Goal: Task Accomplishment & Management: Use online tool/utility

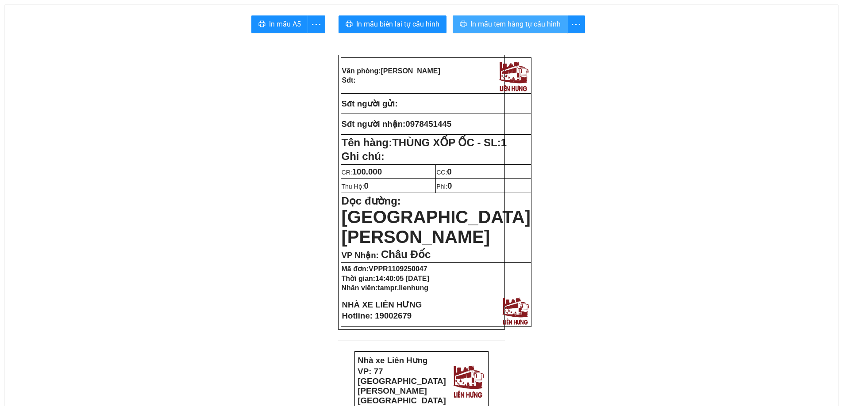
click at [540, 23] on span "In mẫu tem hàng tự cấu hình" at bounding box center [515, 24] width 90 height 11
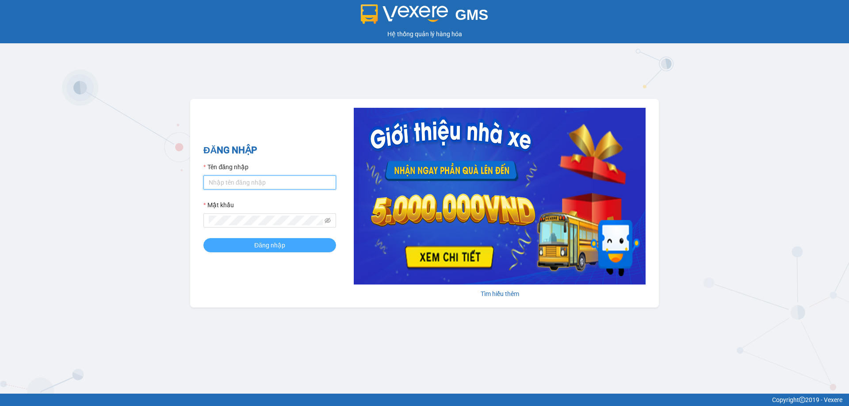
type input "tampr.lienhung"
click at [231, 248] on button "Đăng nhập" at bounding box center [269, 245] width 133 height 14
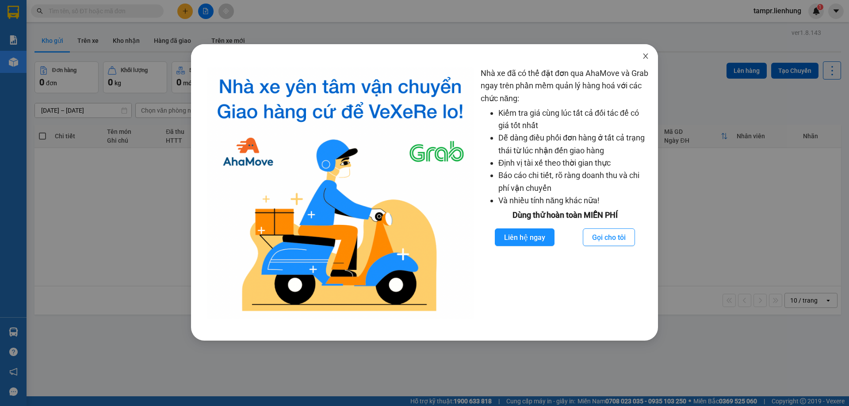
click at [652, 50] on span "Close" at bounding box center [645, 56] width 25 height 25
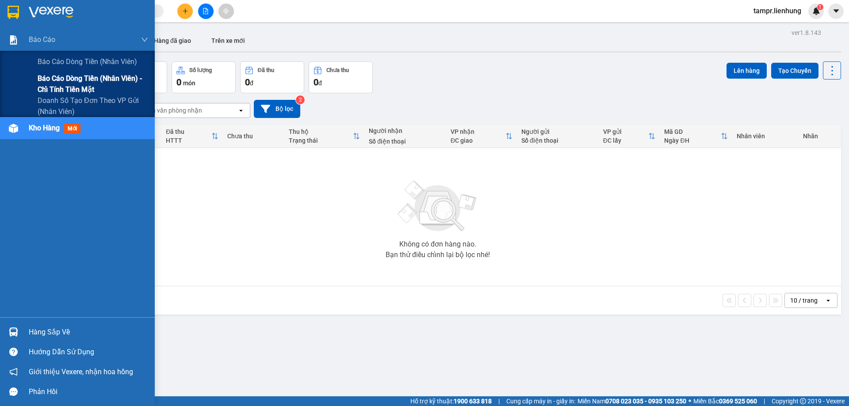
click at [47, 85] on span "Báo cáo dòng tiền (nhân viên) - chỉ tính tiền mặt" at bounding box center [93, 84] width 111 height 22
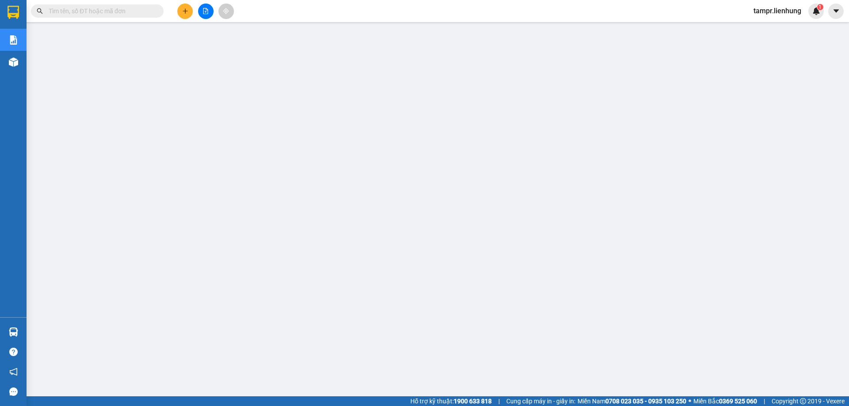
click at [765, 13] on span "tampr.lienhung" at bounding box center [778, 10] width 62 height 11
click at [754, 28] on icon "login" at bounding box center [753, 27] width 5 height 5
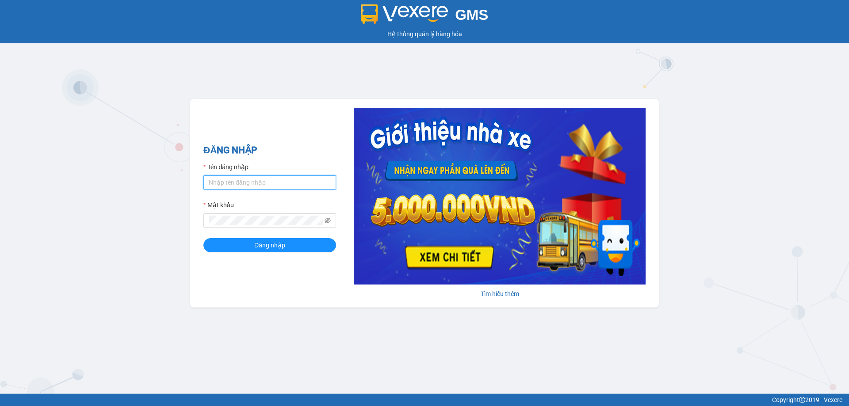
type input "tampr.lienhung"
drag, startPoint x: 257, startPoint y: 182, endPoint x: 204, endPoint y: 183, distance: 53.5
click at [204, 183] on input "tampr.lienhung" at bounding box center [269, 183] width 133 height 14
click at [208, 226] on span at bounding box center [269, 221] width 133 height 14
type input "quynh.lienhung"
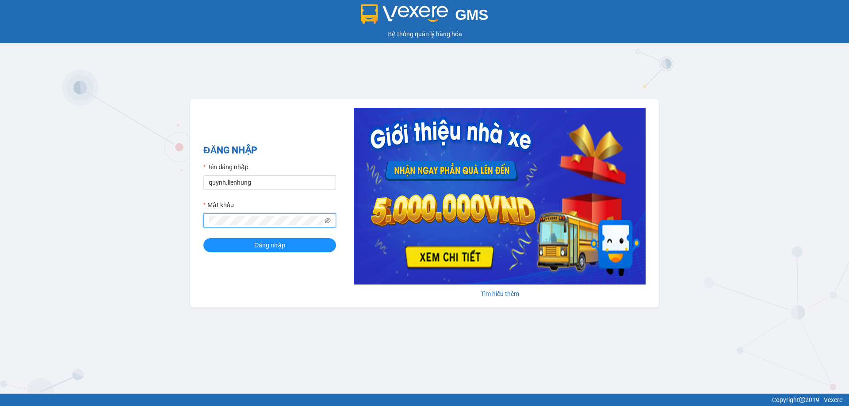
click at [203, 238] on button "Đăng nhập" at bounding box center [269, 245] width 133 height 14
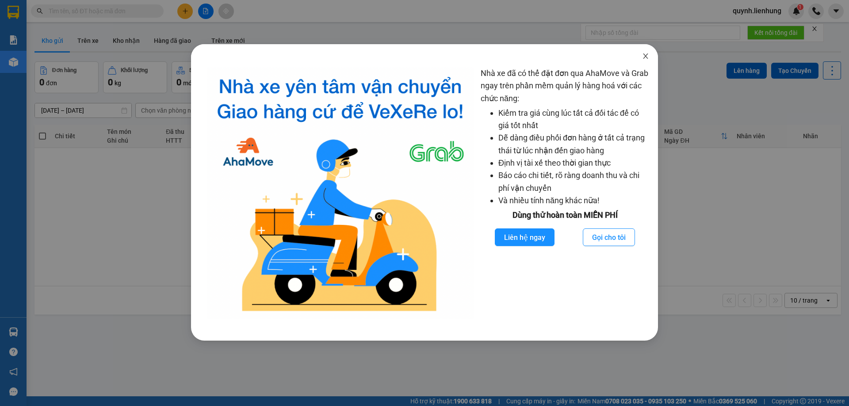
click at [644, 58] on icon "close" at bounding box center [645, 56] width 7 height 7
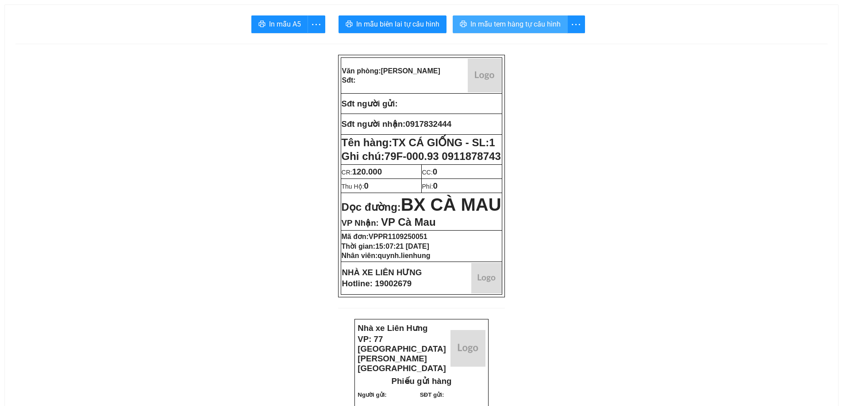
click at [522, 24] on span "In mẫu tem hàng tự cấu hình" at bounding box center [515, 24] width 90 height 11
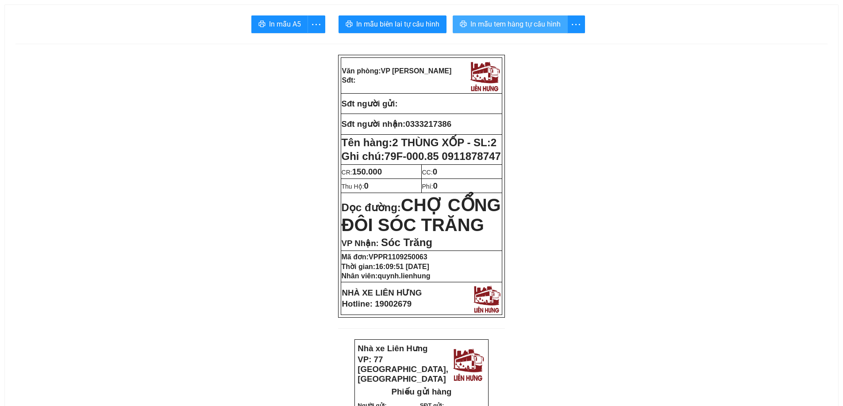
click at [544, 23] on span "In mẫu tem hàng tự cấu hình" at bounding box center [515, 24] width 90 height 11
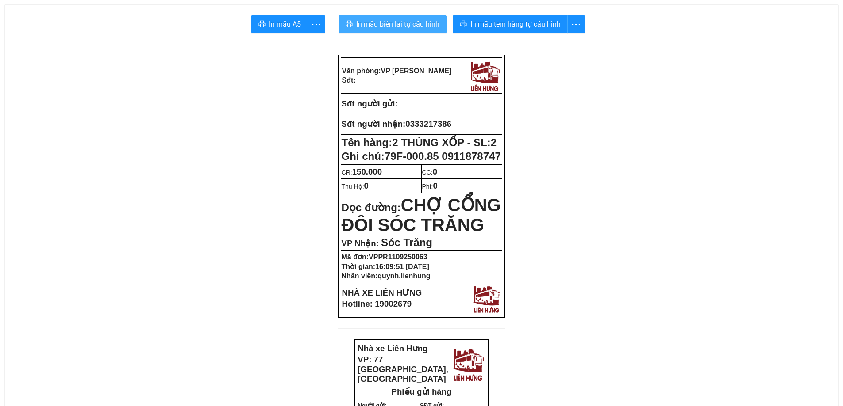
click at [418, 23] on span "In mẫu biên lai tự cấu hình" at bounding box center [397, 24] width 83 height 11
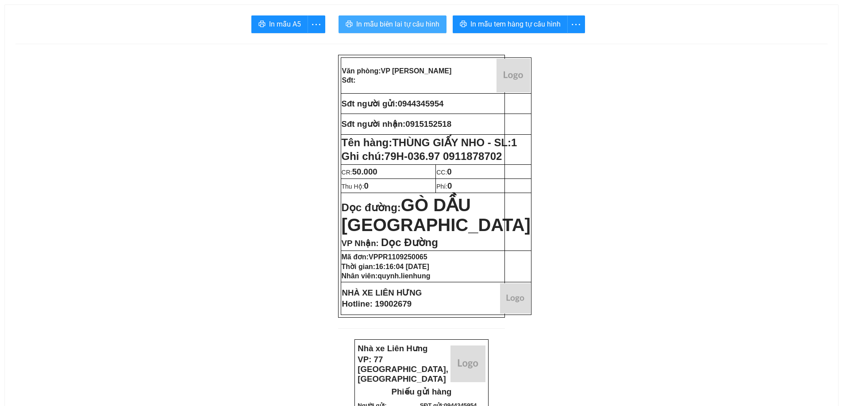
click at [412, 29] on span "In mẫu biên lai tự cấu hình" at bounding box center [397, 24] width 83 height 11
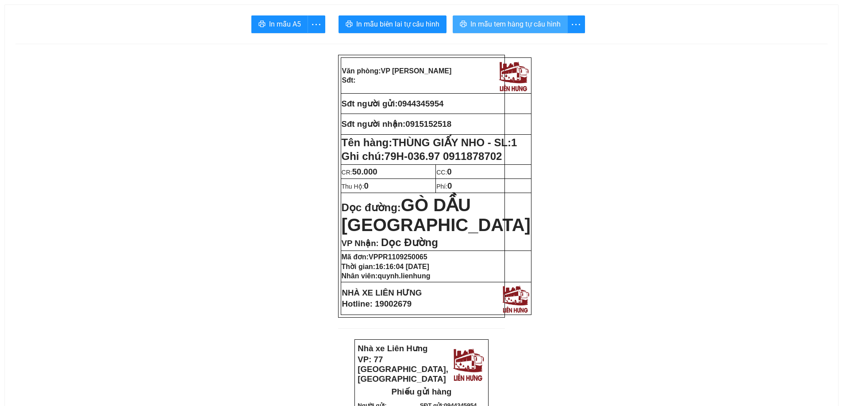
click at [498, 24] on span "In mẫu tem hàng tự cấu hình" at bounding box center [515, 24] width 90 height 11
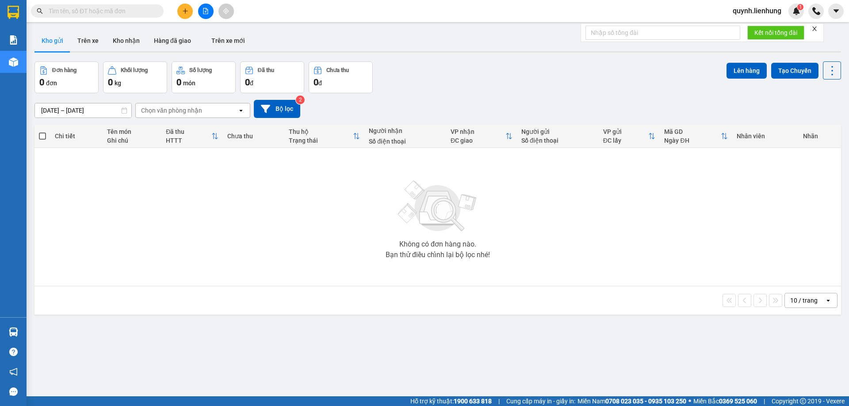
click at [118, 11] on input "text" at bounding box center [101, 11] width 104 height 10
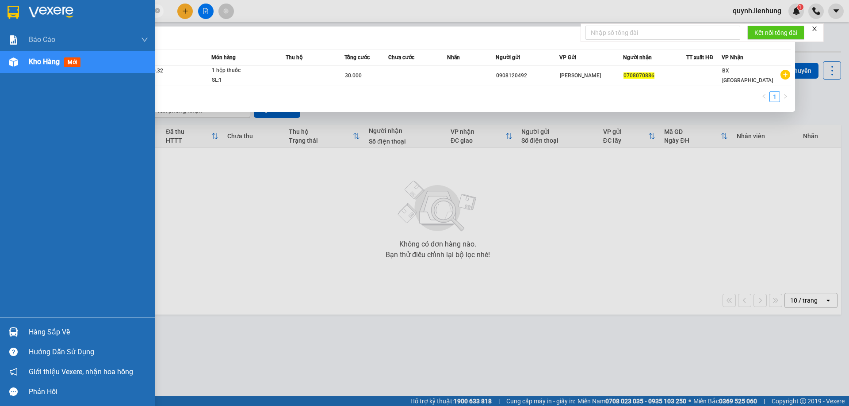
drag, startPoint x: 92, startPoint y: 8, endPoint x: 20, endPoint y: 12, distance: 71.3
click at [21, 12] on section "Kết quả tìm kiếm ( 1 ) Bộ lọc Mã ĐH Trạng thái Món hàng Thu hộ Tổng cước Chưa c…" at bounding box center [424, 203] width 849 height 406
paste input "79H-036.97 0911878702"
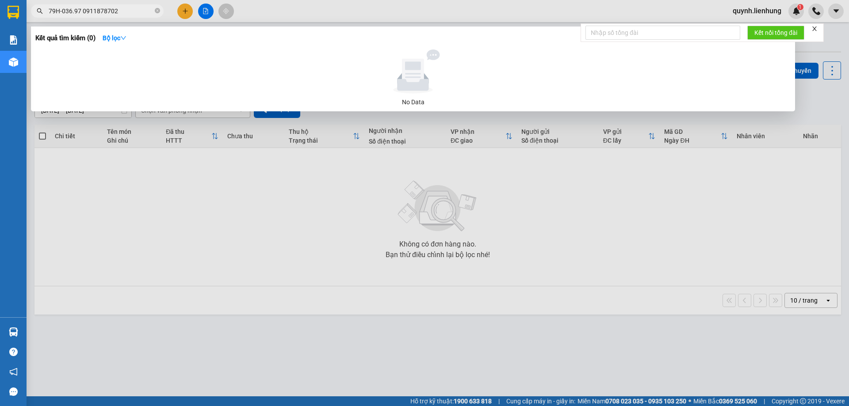
type input "79H-036.97 0911878702"
click at [816, 29] on icon "close" at bounding box center [815, 29] width 4 height 4
drag, startPoint x: 127, startPoint y: 10, endPoint x: 37, endPoint y: 11, distance: 90.2
click at [37, 11] on div "79H-036.97 0911878702" at bounding box center [86, 10] width 172 height 13
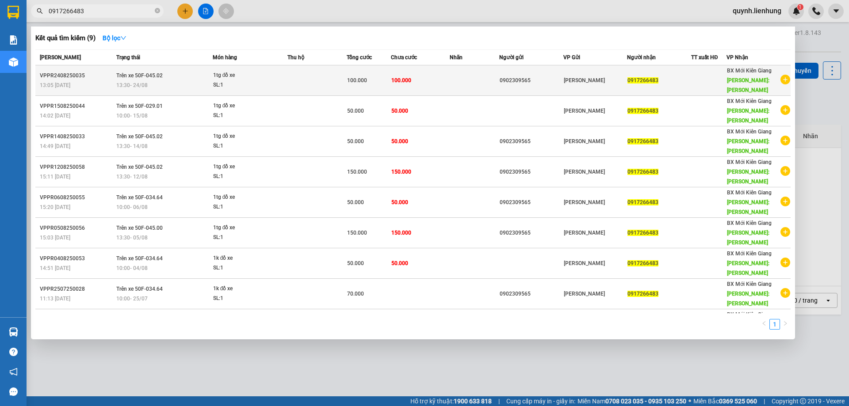
type input "0917266483"
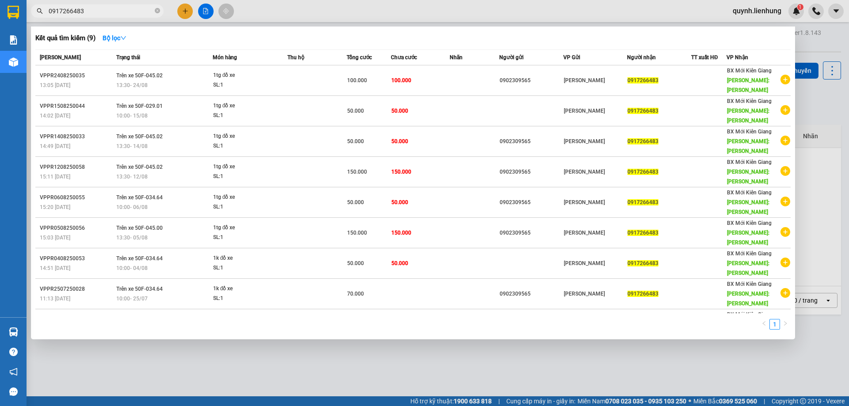
click at [101, 80] on div "13:05 - 24/08" at bounding box center [77, 85] width 74 height 10
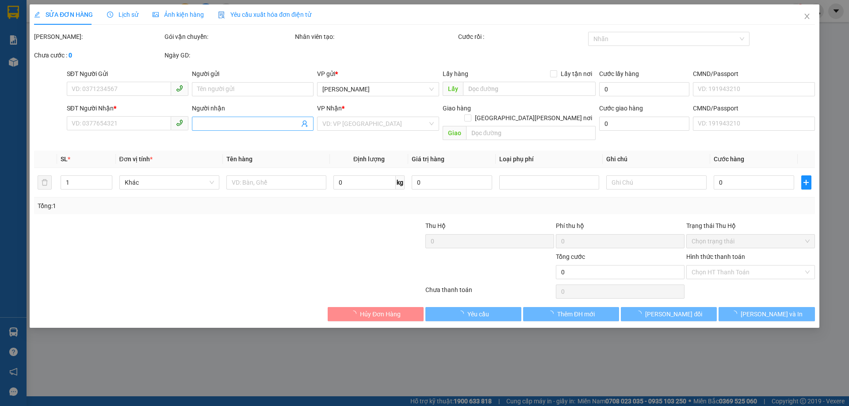
type input "0902309565"
type input "0917266483"
type input "kiên lương"
type input "100.000"
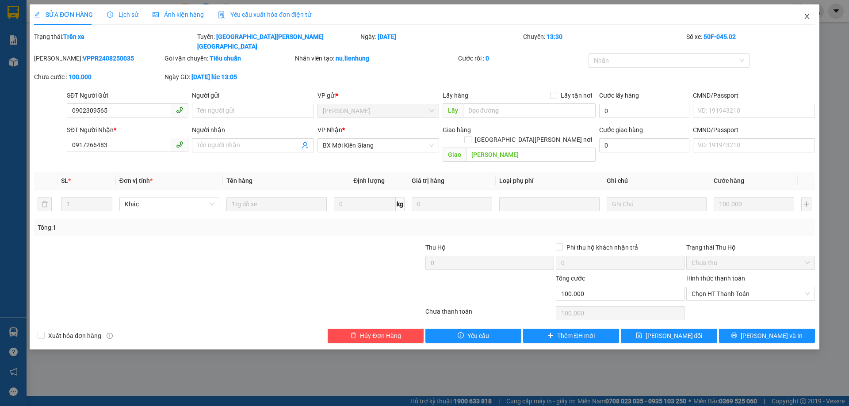
click at [808, 15] on icon "close" at bounding box center [807, 16] width 7 height 7
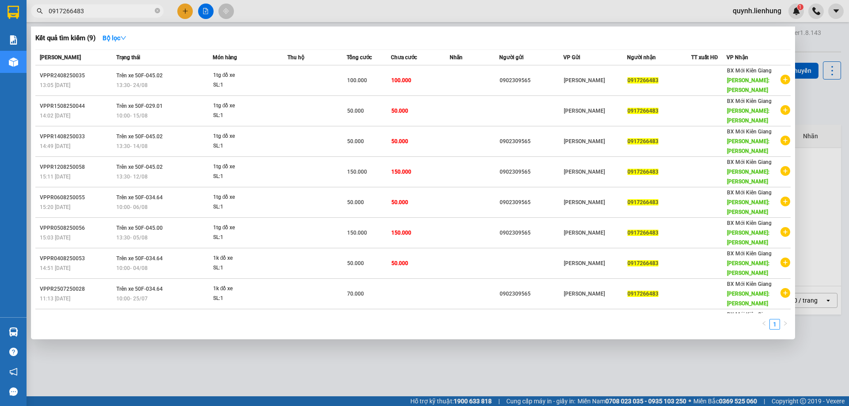
drag, startPoint x: 98, startPoint y: 8, endPoint x: 60, endPoint y: 10, distance: 38.1
click at [56, 14] on input "0917266483" at bounding box center [101, 11] width 104 height 10
type input "0"
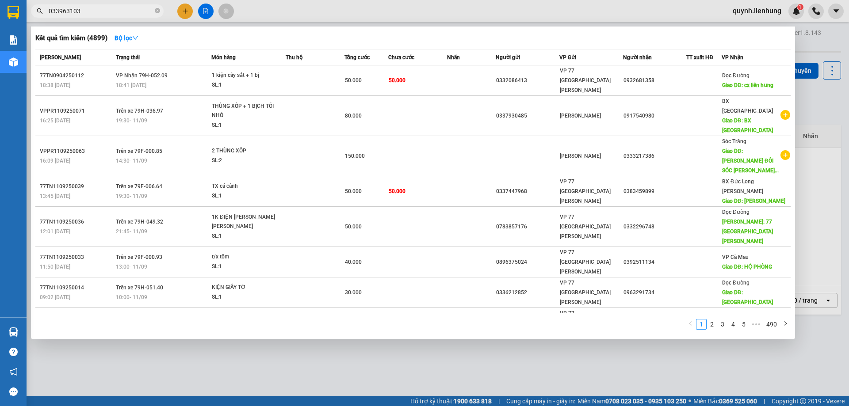
type input "0339631031"
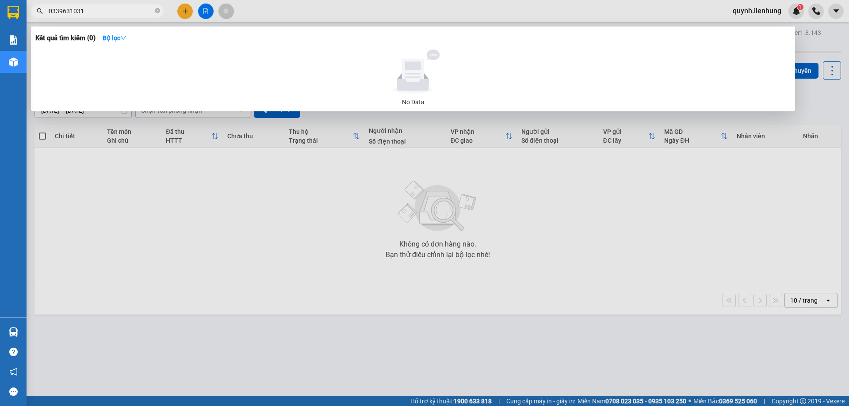
drag, startPoint x: 91, startPoint y: 11, endPoint x: 4, endPoint y: 7, distance: 87.2
click at [7, 12] on section "Kết quả tìm kiếm ( 0 ) Bộ lọc No Data 0339631031 quynh.lienhung 1 Báo cáo Báo c…" at bounding box center [424, 203] width 849 height 406
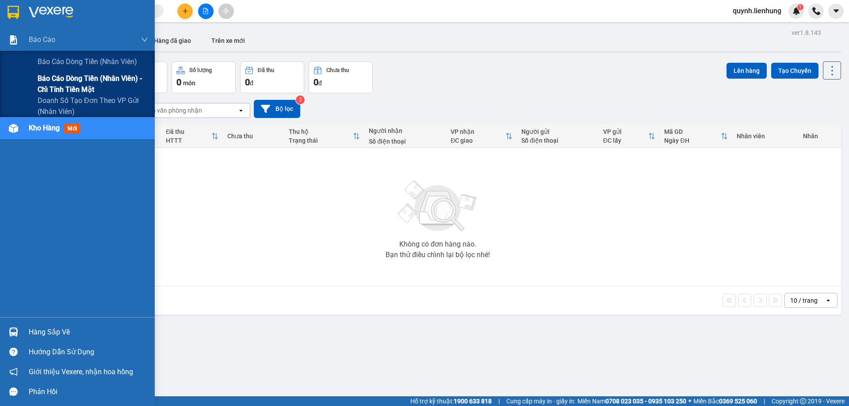
click at [54, 90] on span "Báo cáo dòng tiền (nhân viên) - chỉ tính tiền mặt" at bounding box center [93, 84] width 111 height 22
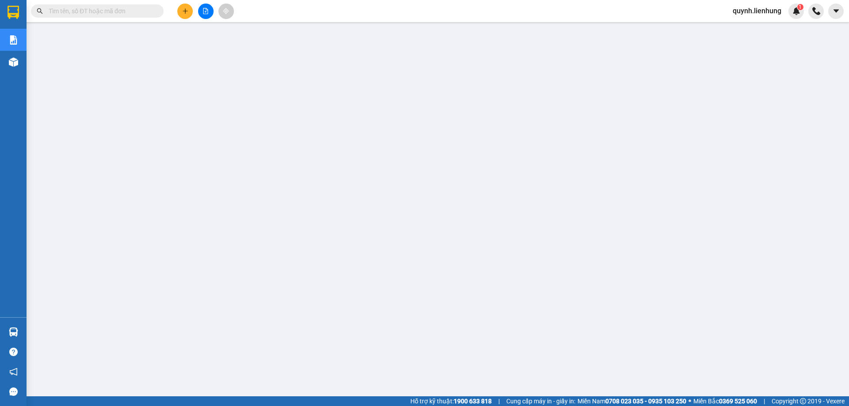
scroll to position [32, 0]
click at [114, 8] on input "text" at bounding box center [101, 11] width 104 height 10
paste input "0944455445"
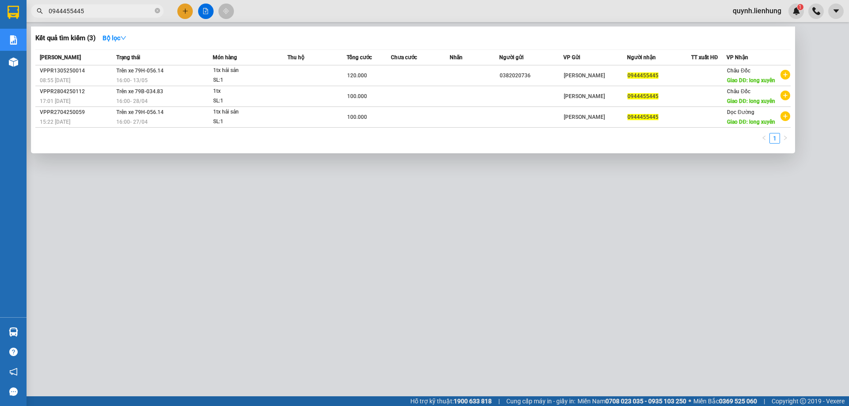
type input "0944455445"
click at [274, 234] on div at bounding box center [424, 203] width 849 height 406
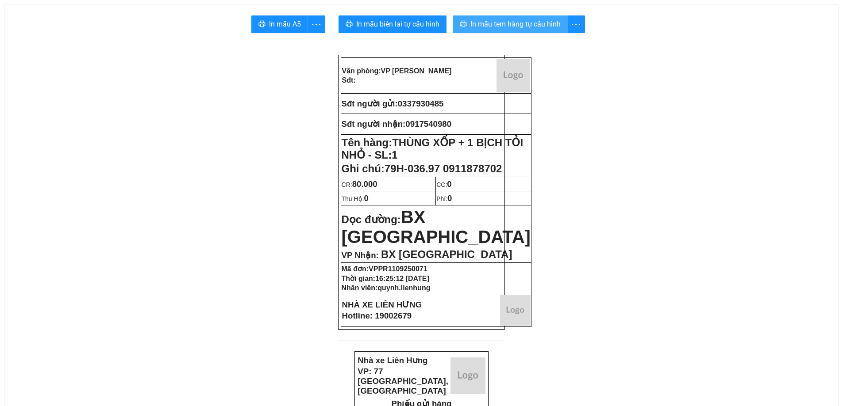
click at [520, 27] on span "In mẫu tem hàng tự cấu hình" at bounding box center [515, 24] width 90 height 11
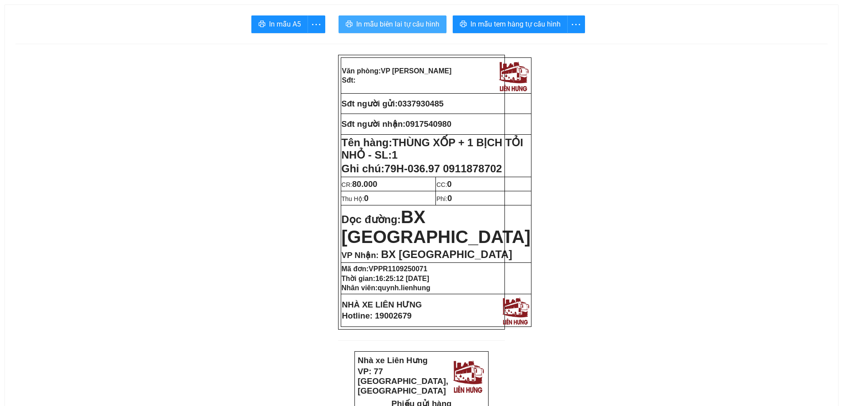
click at [376, 23] on span "In mẫu biên lai tự cấu hình" at bounding box center [397, 24] width 83 height 11
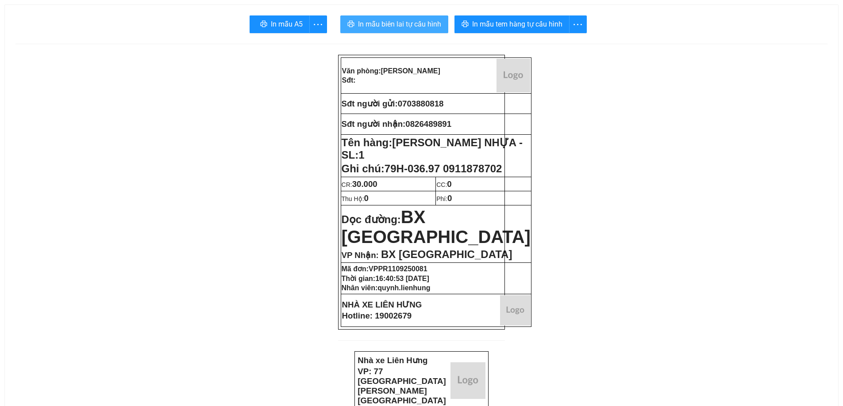
click at [430, 20] on span "In mẫu biên lai tự cấu hình" at bounding box center [399, 24] width 83 height 11
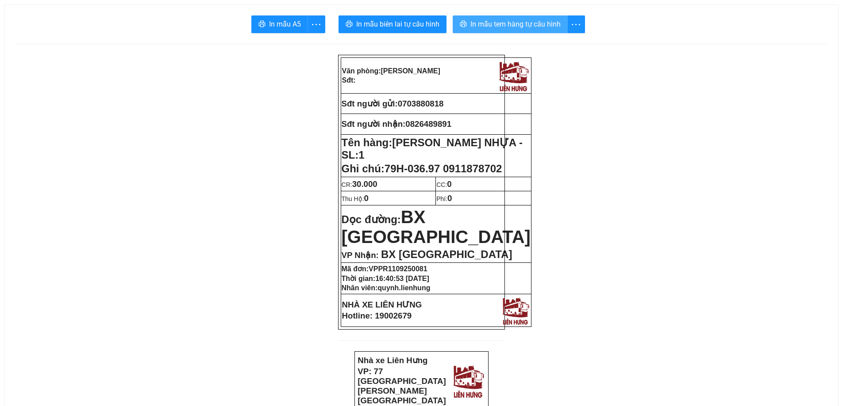
click at [510, 26] on span "In mẫu tem hàng tự cấu hình" at bounding box center [515, 24] width 90 height 11
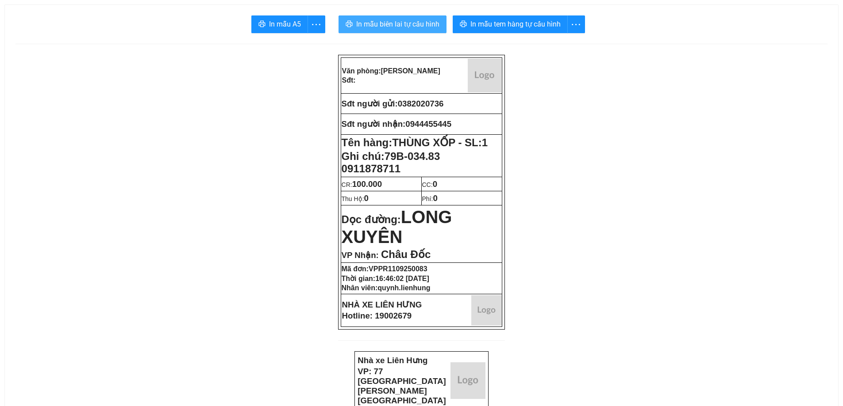
drag, startPoint x: 420, startPoint y: 16, endPoint x: 472, endPoint y: 138, distance: 132.4
click at [420, 16] on button "In mẫu biên lai tự cấu hình" at bounding box center [392, 24] width 108 height 18
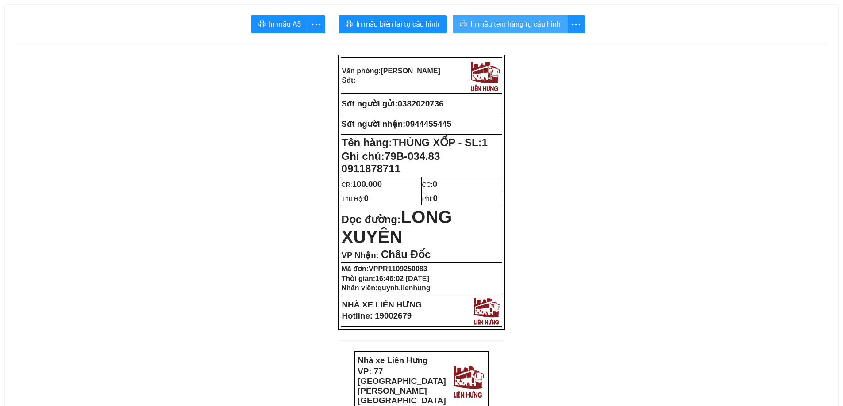
click at [519, 19] on span "In mẫu tem hàng tự cấu hình" at bounding box center [515, 24] width 90 height 11
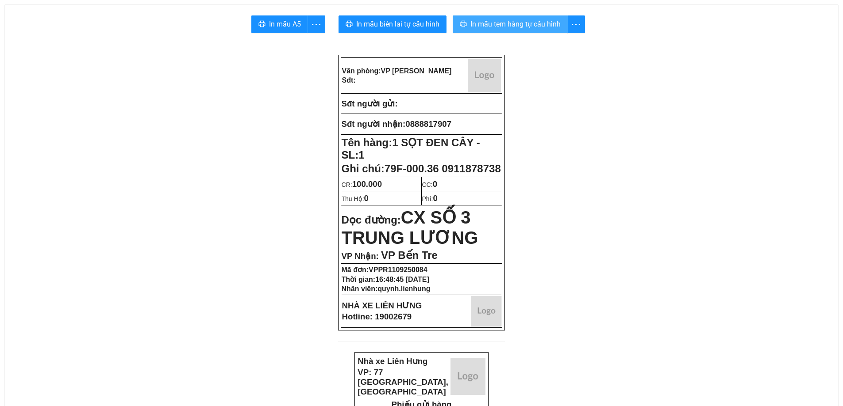
click at [506, 24] on span "In mẫu tem hàng tự cấu hình" at bounding box center [515, 24] width 90 height 11
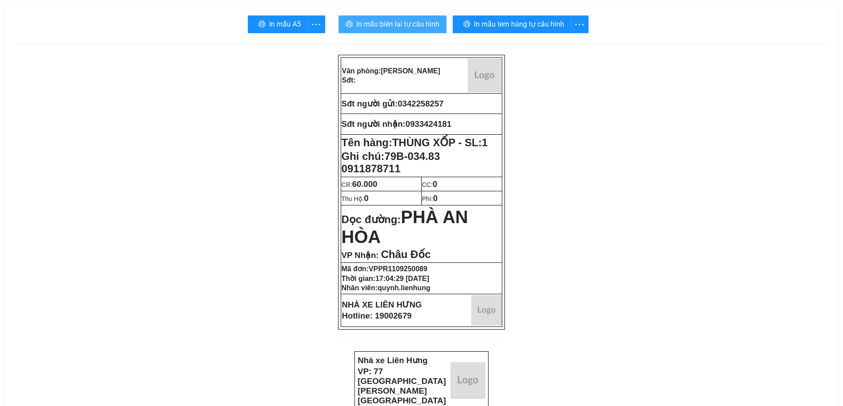
click at [410, 21] on span "In mẫu biên lai tự cấu hình" at bounding box center [397, 24] width 83 height 11
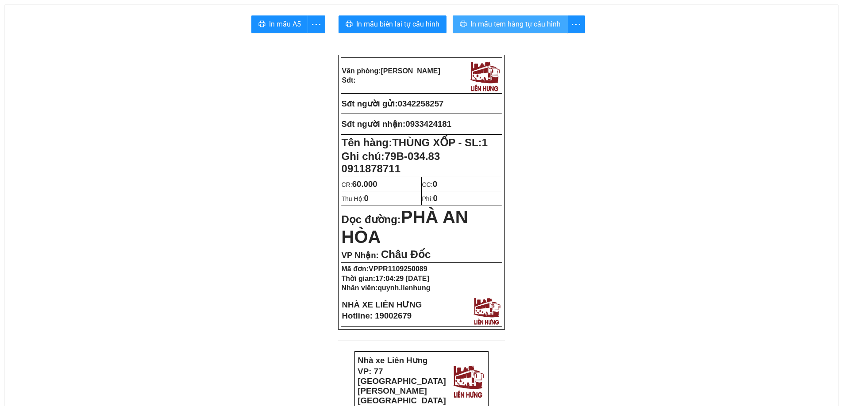
click at [545, 25] on span "In mẫu tem hàng tự cấu hình" at bounding box center [515, 24] width 90 height 11
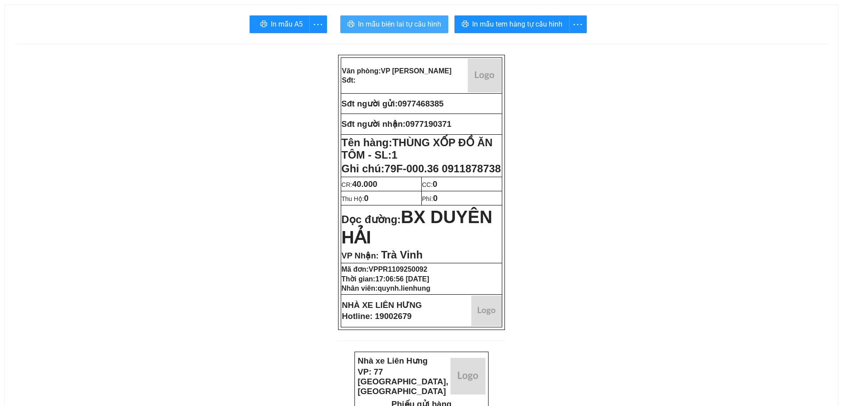
click at [389, 26] on span "In mẫu biên lai tự cấu hình" at bounding box center [399, 24] width 83 height 11
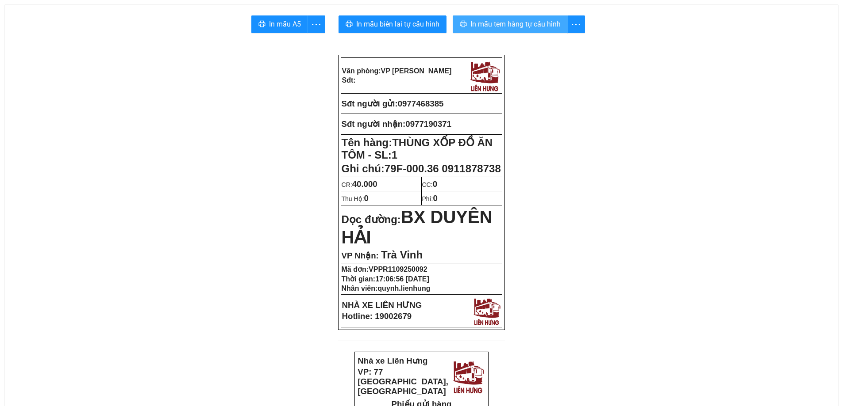
click at [501, 27] on span "In mẫu tem hàng tự cấu hình" at bounding box center [515, 24] width 90 height 11
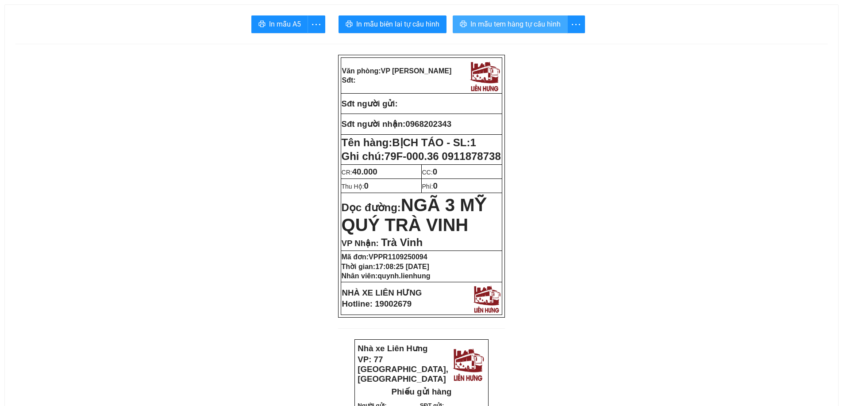
click at [489, 24] on span "In mẫu tem hàng tự cấu hình" at bounding box center [515, 24] width 90 height 11
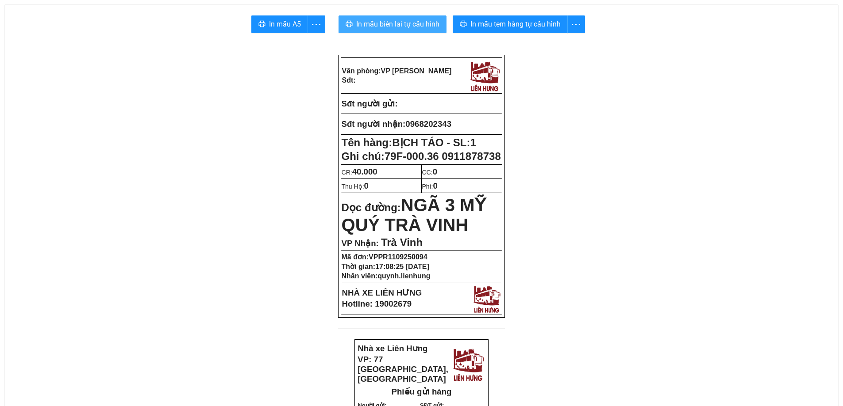
click at [403, 21] on span "In mẫu biên lai tự cấu hình" at bounding box center [397, 24] width 83 height 11
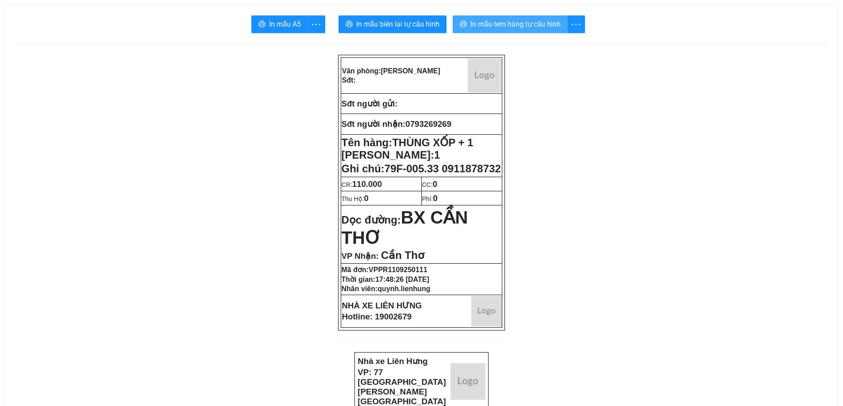
click at [513, 23] on span "In mẫu tem hàng tự cấu hình" at bounding box center [515, 24] width 90 height 11
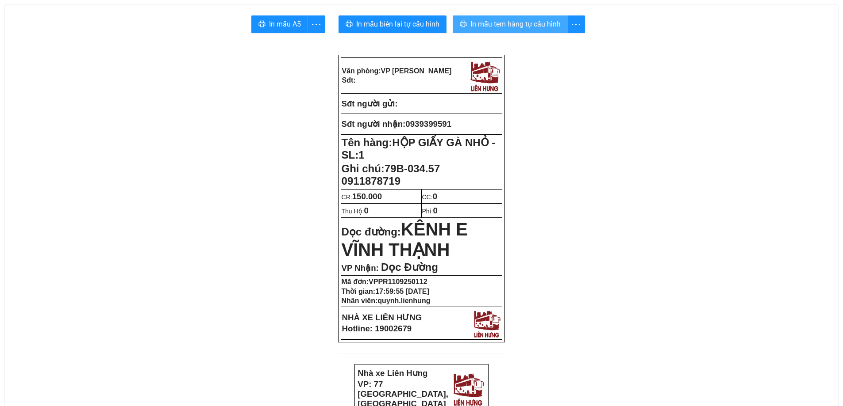
click at [481, 25] on span "In mẫu tem hàng tự cấu hình" at bounding box center [515, 24] width 90 height 11
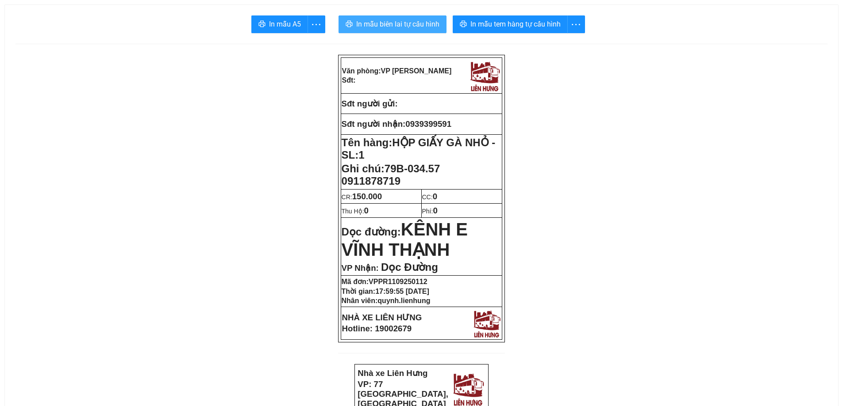
click at [385, 21] on span "In mẫu biên lai tự cấu hình" at bounding box center [397, 24] width 83 height 11
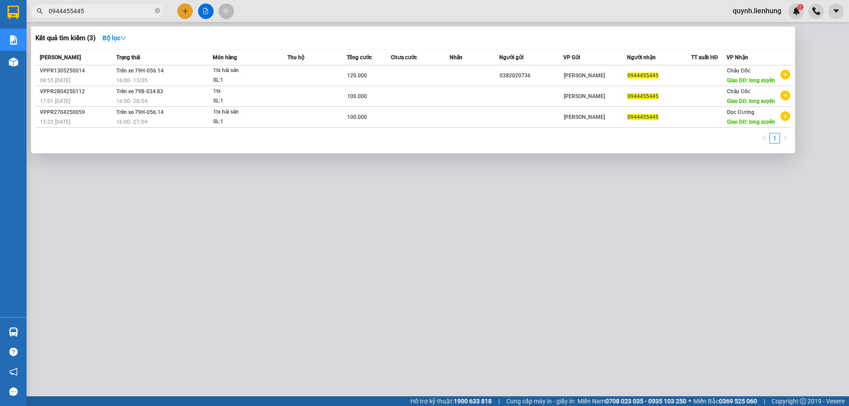
click at [19, 26] on section "Kết quả tìm kiếm ( 3 ) Bộ lọc Mã ĐH Trạng thái Món hàng Thu hộ Tổng cước Chưa c…" at bounding box center [424, 203] width 849 height 406
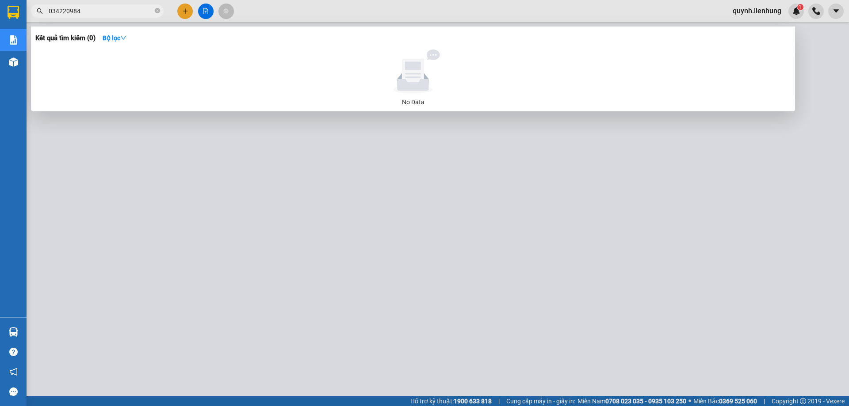
type input "034220984"
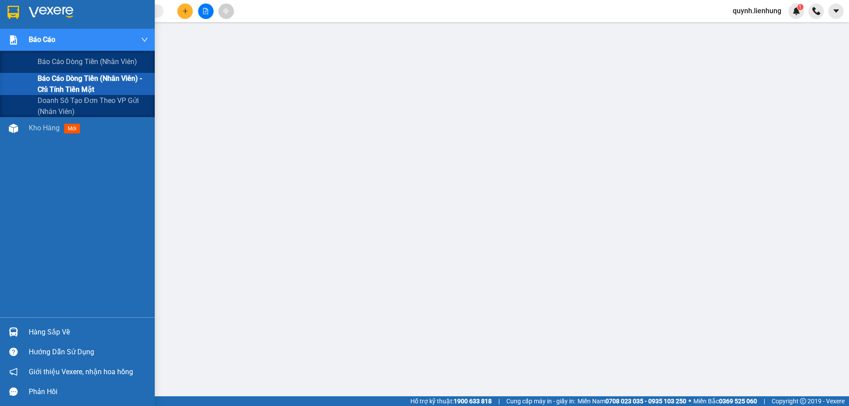
click at [51, 92] on span "Báo cáo dòng tiền (nhân viên) - chỉ tính tiền mặt" at bounding box center [93, 84] width 111 height 22
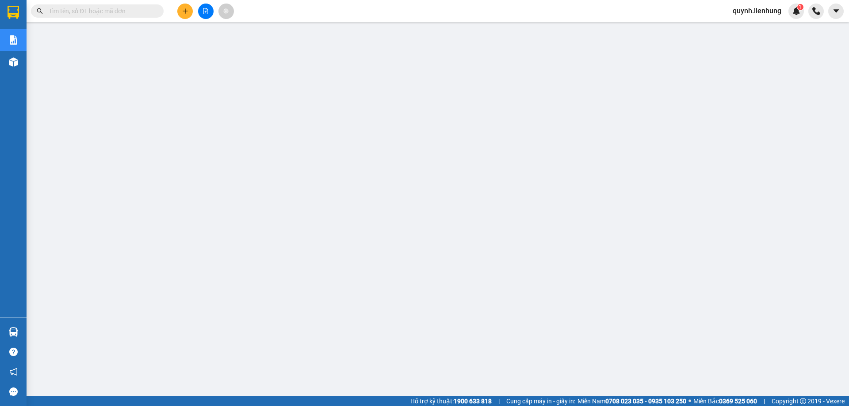
click at [96, 8] on input "text" at bounding box center [101, 11] width 104 height 10
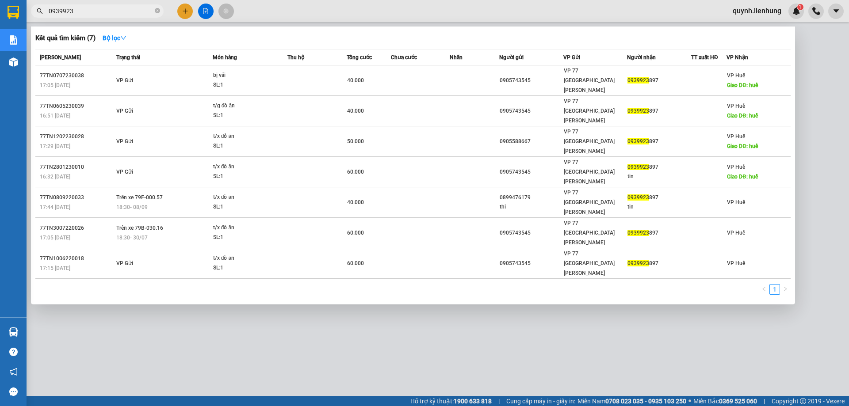
type input "0939923"
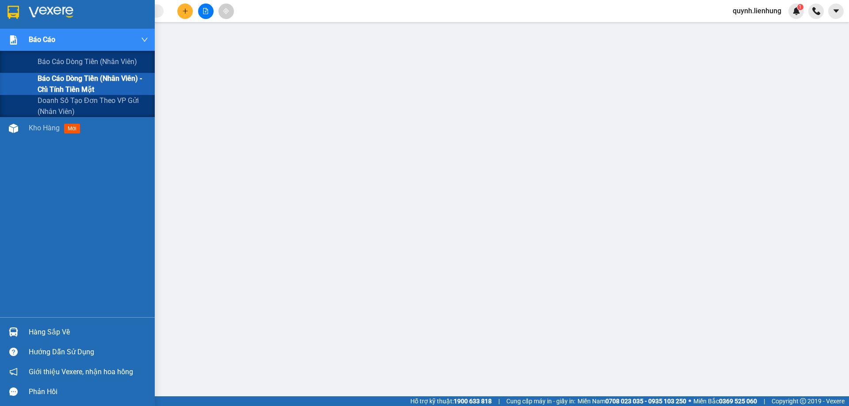
click at [69, 85] on span "Báo cáo dòng tiền (nhân viên) - chỉ tính tiền mặt" at bounding box center [93, 84] width 111 height 22
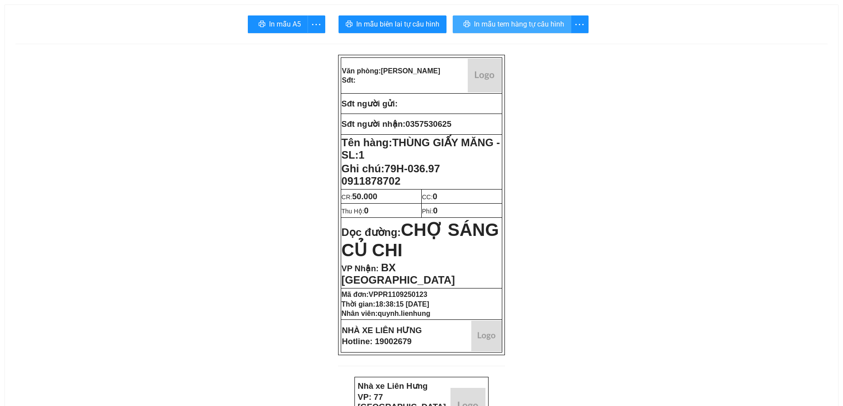
click at [517, 23] on span "In mẫu tem hàng tự cấu hình" at bounding box center [519, 24] width 90 height 11
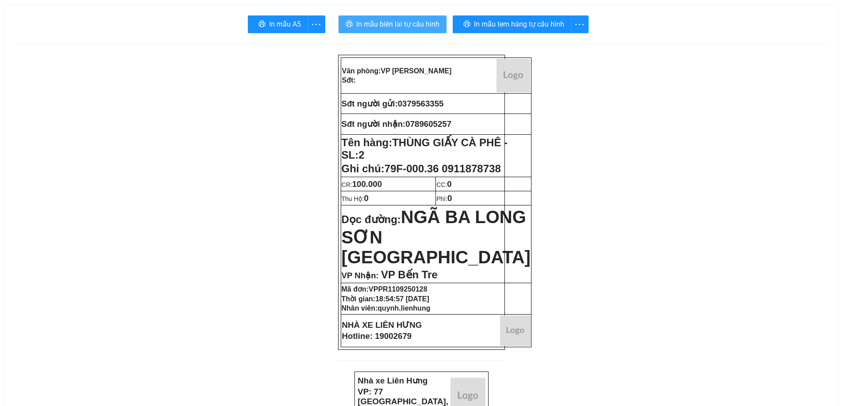
click at [408, 19] on span "In mẫu biên lai tự cấu hình" at bounding box center [397, 24] width 83 height 11
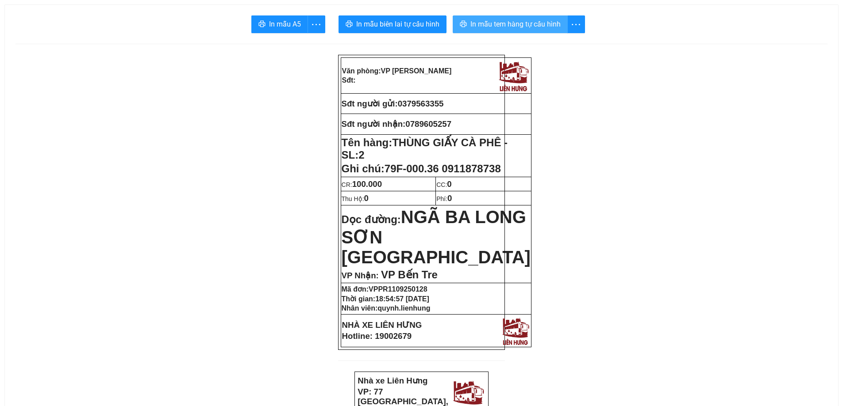
click at [470, 17] on button "In mẫu tem hàng tự cấu hình" at bounding box center [509, 24] width 115 height 18
click at [493, 17] on button "In mẫu tem hàng tự cấu hình" at bounding box center [509, 24] width 115 height 18
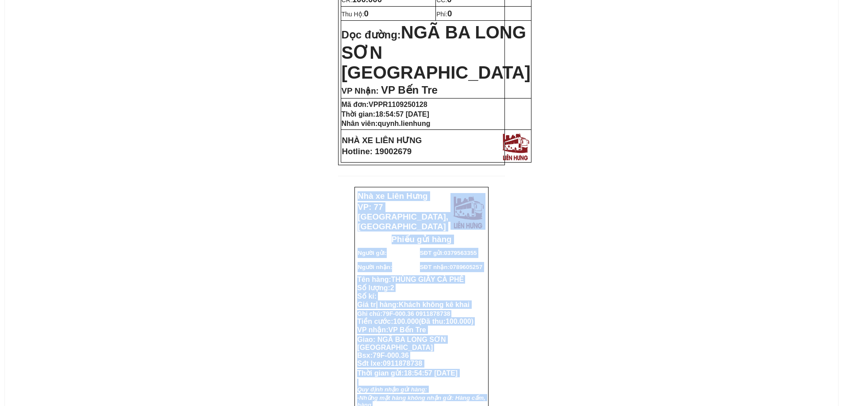
drag, startPoint x: 398, startPoint y: 386, endPoint x: 306, endPoint y: 333, distance: 106.4
click at [5, 222] on html "In mẫu A5 In mẫu biên lai tự cấu hình In mẫu tem hàng tự cấu hình Văn phòng: VP…" at bounding box center [421, 18] width 843 height 406
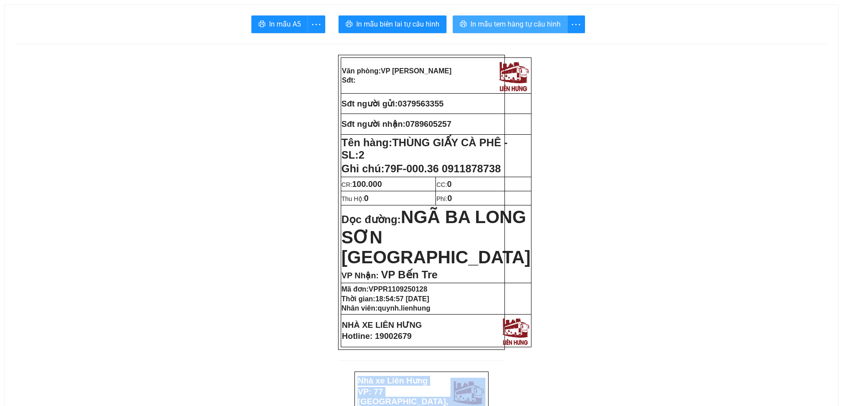
click at [510, 23] on span "In mẫu tem hàng tự cấu hình" at bounding box center [515, 24] width 90 height 11
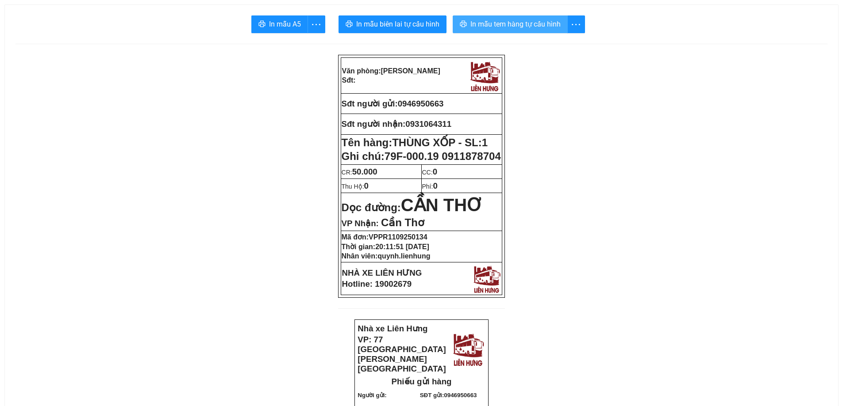
drag, startPoint x: 509, startPoint y: 29, endPoint x: 506, endPoint y: 25, distance: 4.8
click at [508, 27] on span "In mẫu tem hàng tự cấu hình" at bounding box center [515, 24] width 90 height 11
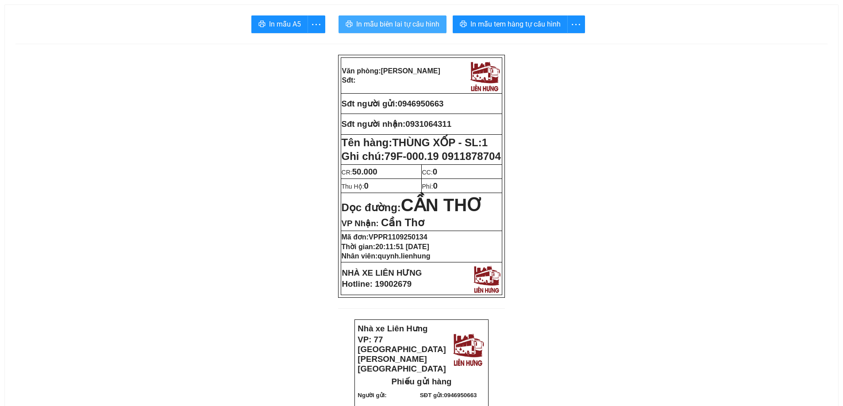
click at [422, 26] on span "In mẫu biên lai tự cấu hình" at bounding box center [397, 24] width 83 height 11
